Goal: Information Seeking & Learning: Understand process/instructions

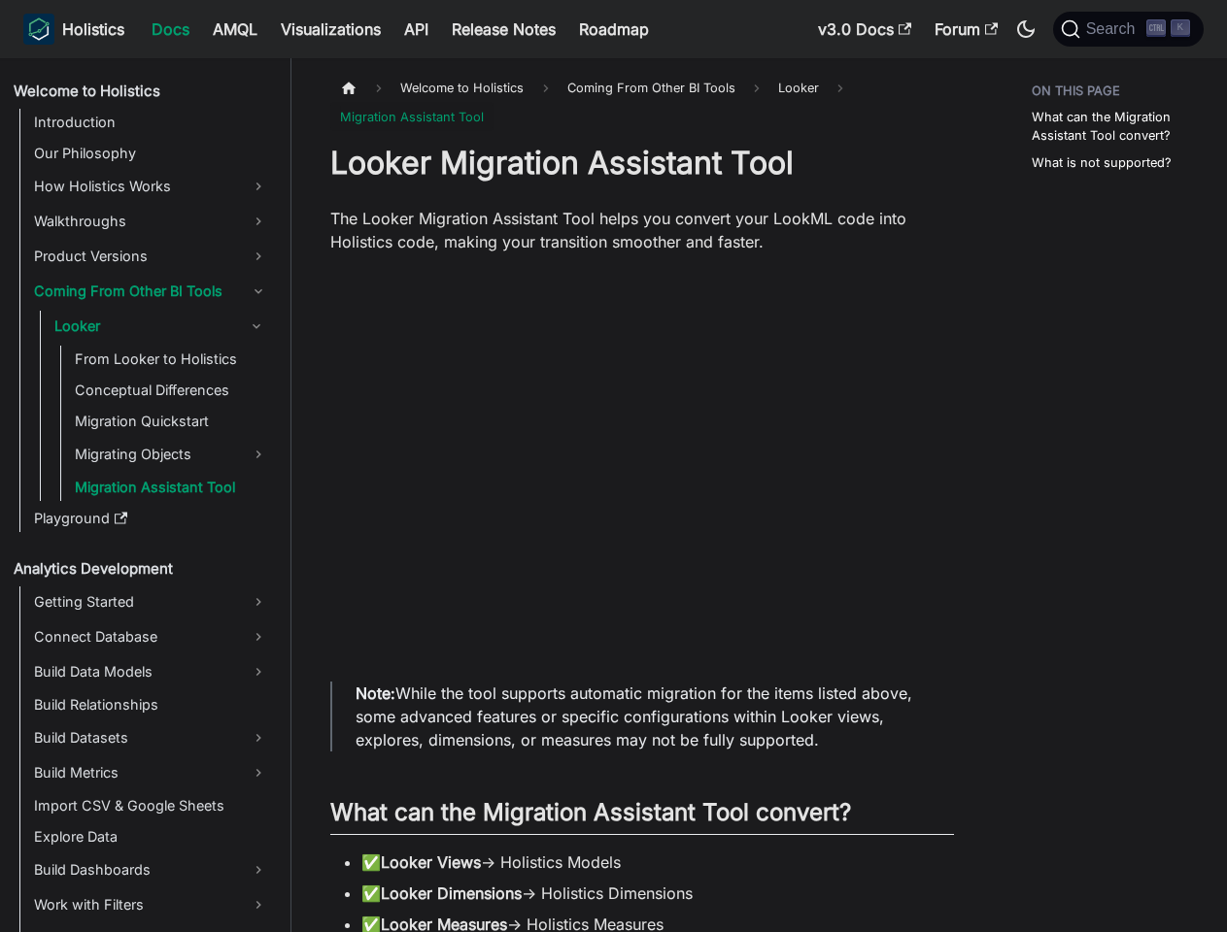
click at [1026, 29] on icon "Switch between dark and light mode (currently dark mode)" at bounding box center [1025, 28] width 17 height 17
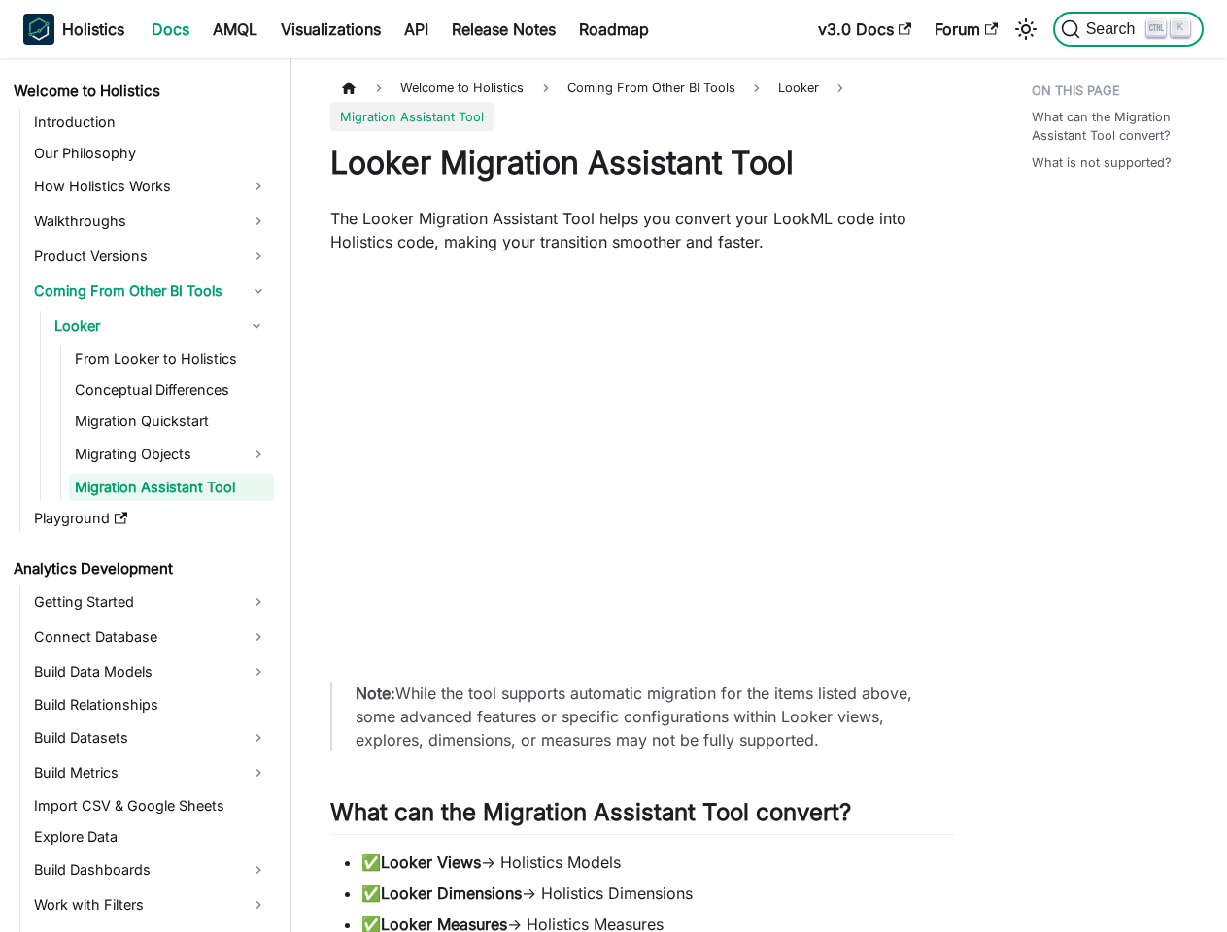
click at [1128, 29] on span "Search" at bounding box center [1113, 28] width 67 height 17
click at [140, 91] on link "Welcome to Holistics" at bounding box center [141, 91] width 266 height 27
click at [151, 186] on link "How Holistics Works" at bounding box center [151, 186] width 246 height 31
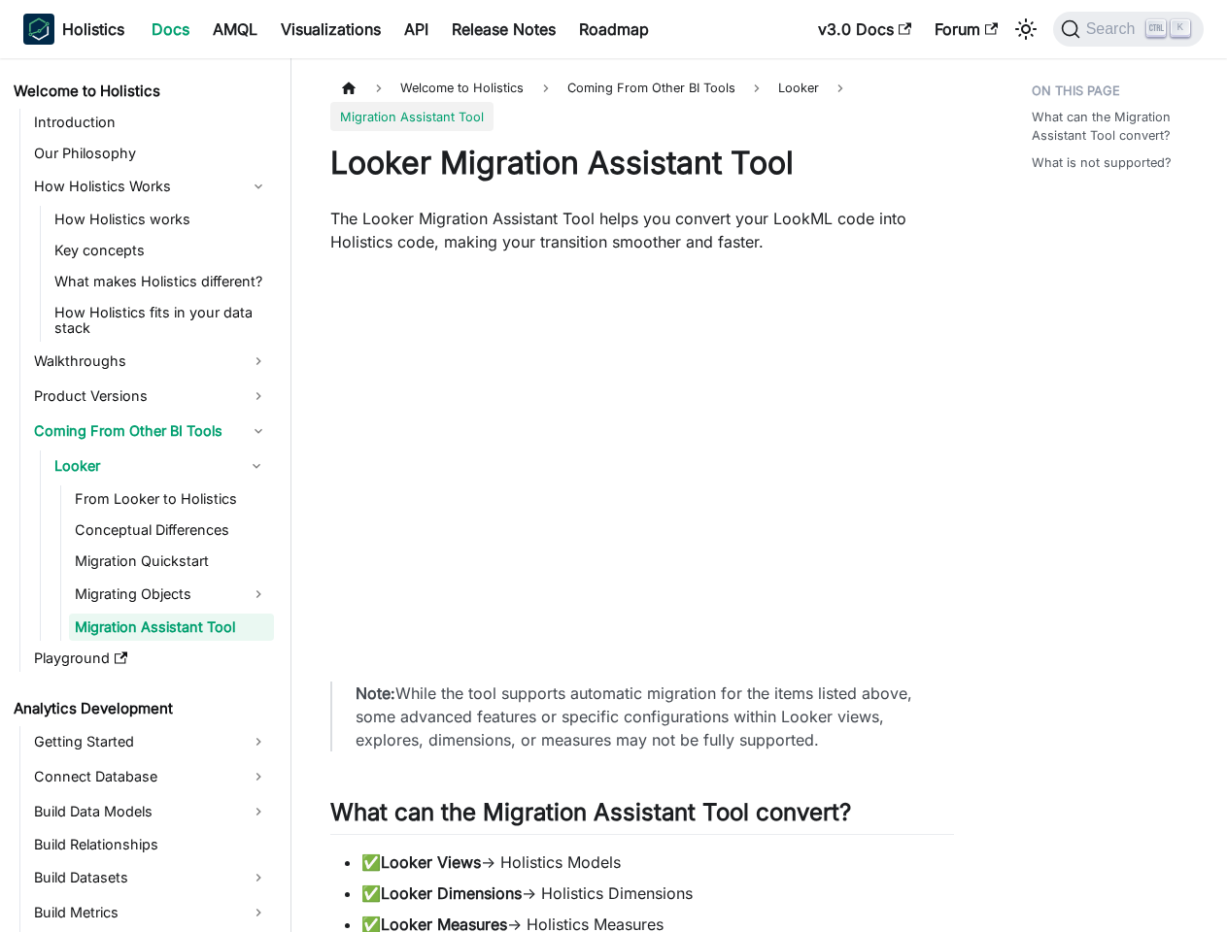
click at [151, 221] on link "How Holistics works" at bounding box center [161, 219] width 225 height 27
